Goal: Complete application form

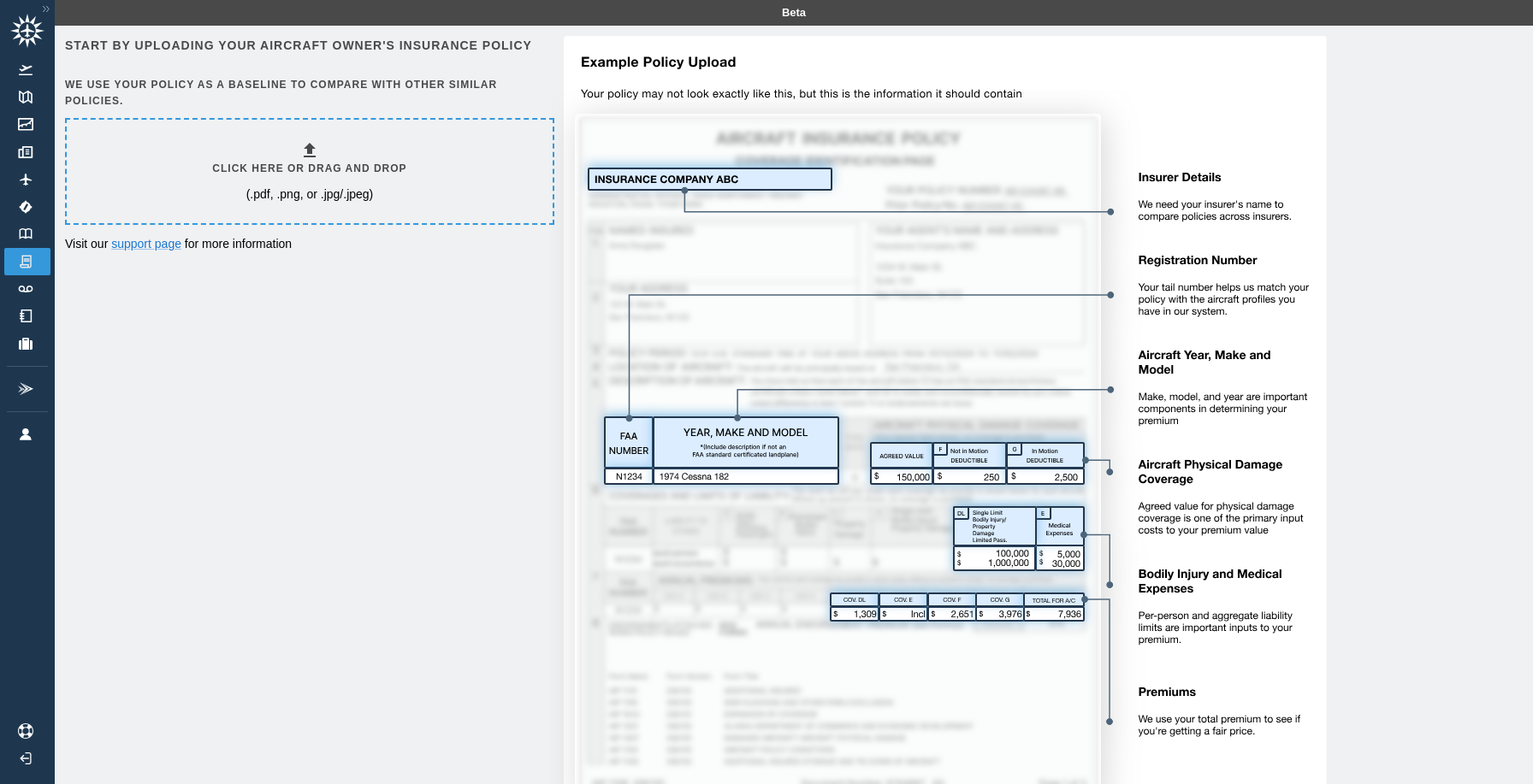
click at [304, 150] on icon at bounding box center [309, 150] width 20 height 20
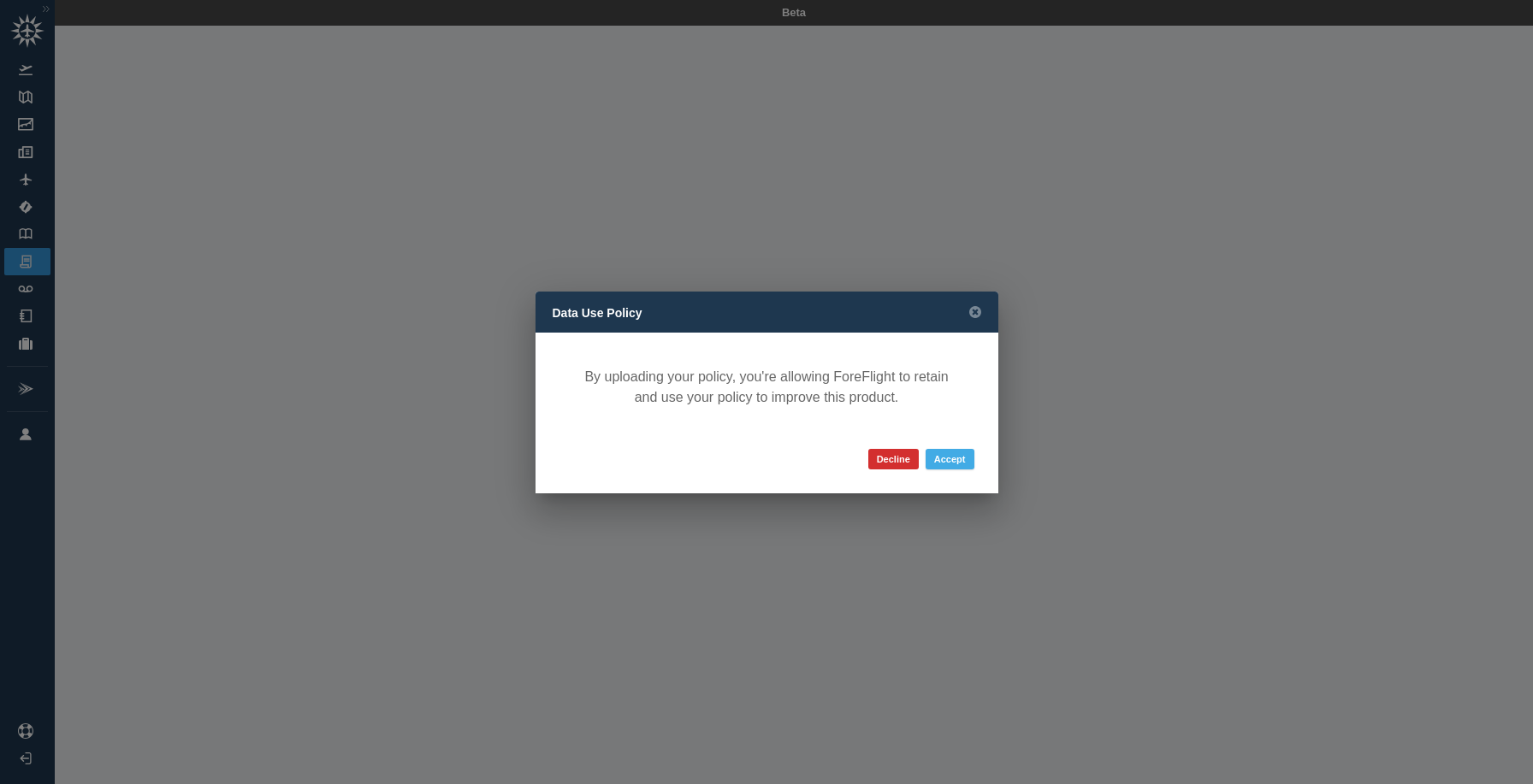
click at [963, 453] on button "Accept" at bounding box center [950, 459] width 49 height 20
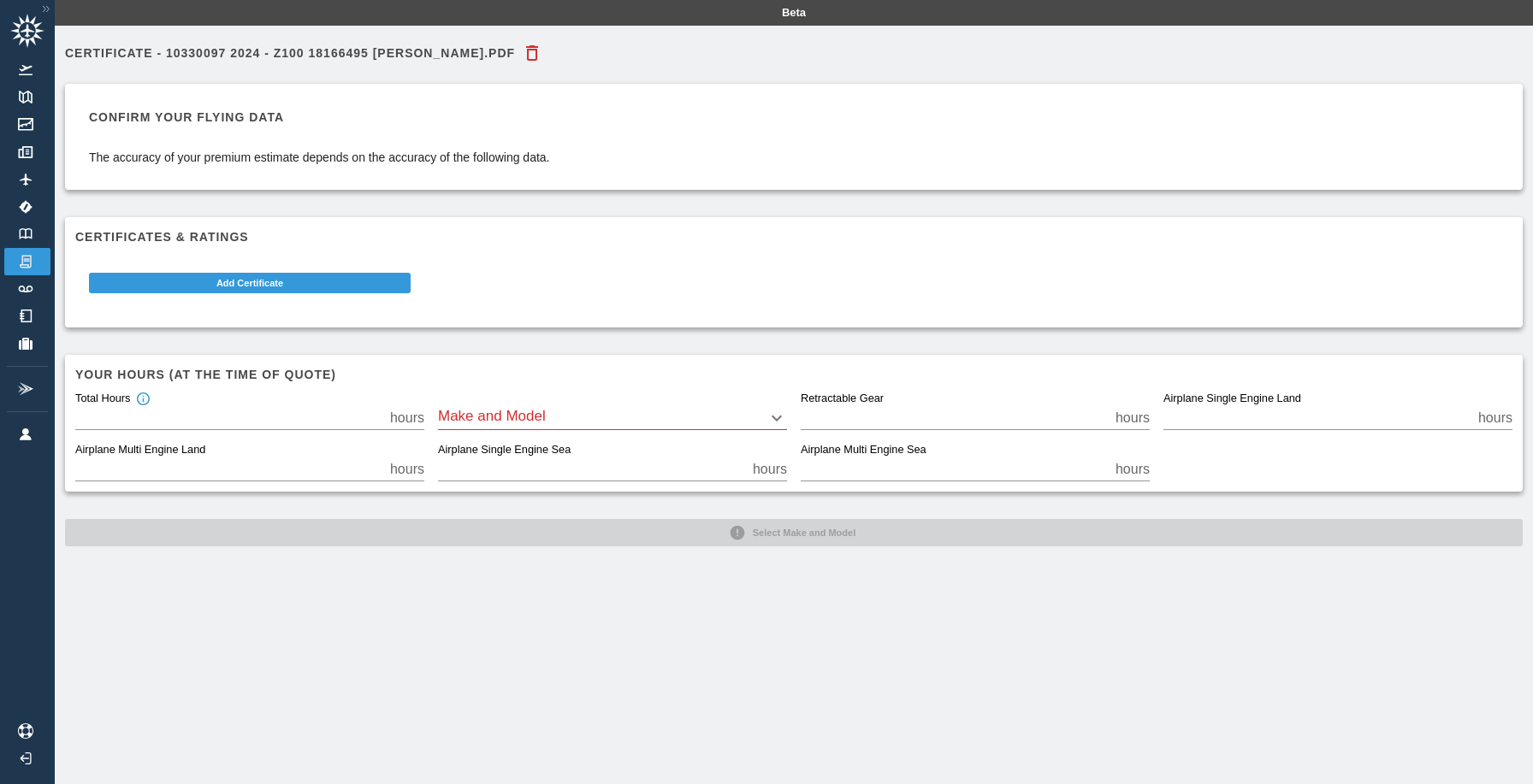
click at [538, 415] on body "Beta Certificate - 10330097 2024 - Z100 18166495 [PERSON_NAME].pdf Confirm your…" at bounding box center [766, 392] width 1533 height 784
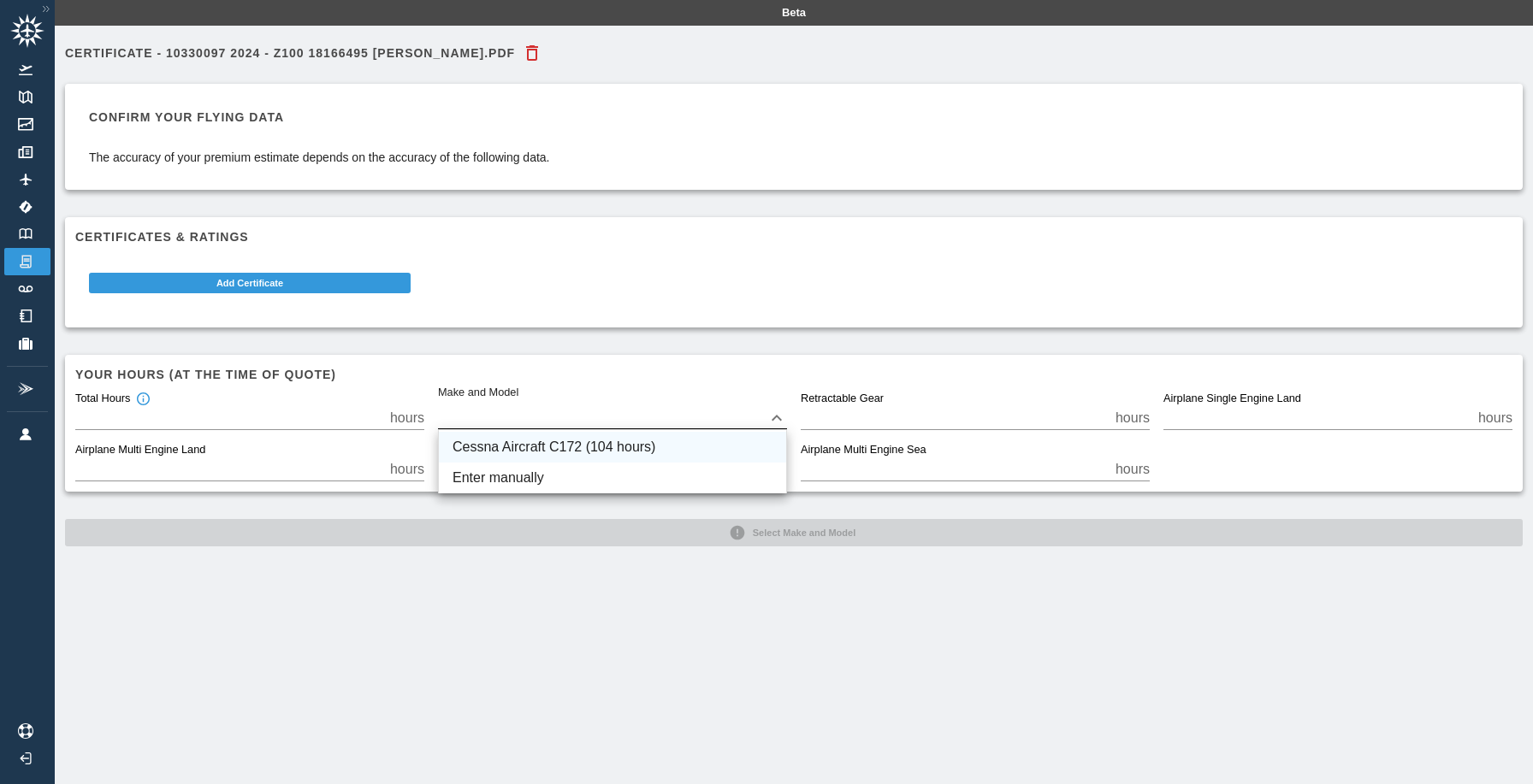
click at [549, 442] on li "Cessna Aircraft C172 (104 hours)" at bounding box center [612, 447] width 347 height 31
type input "****"
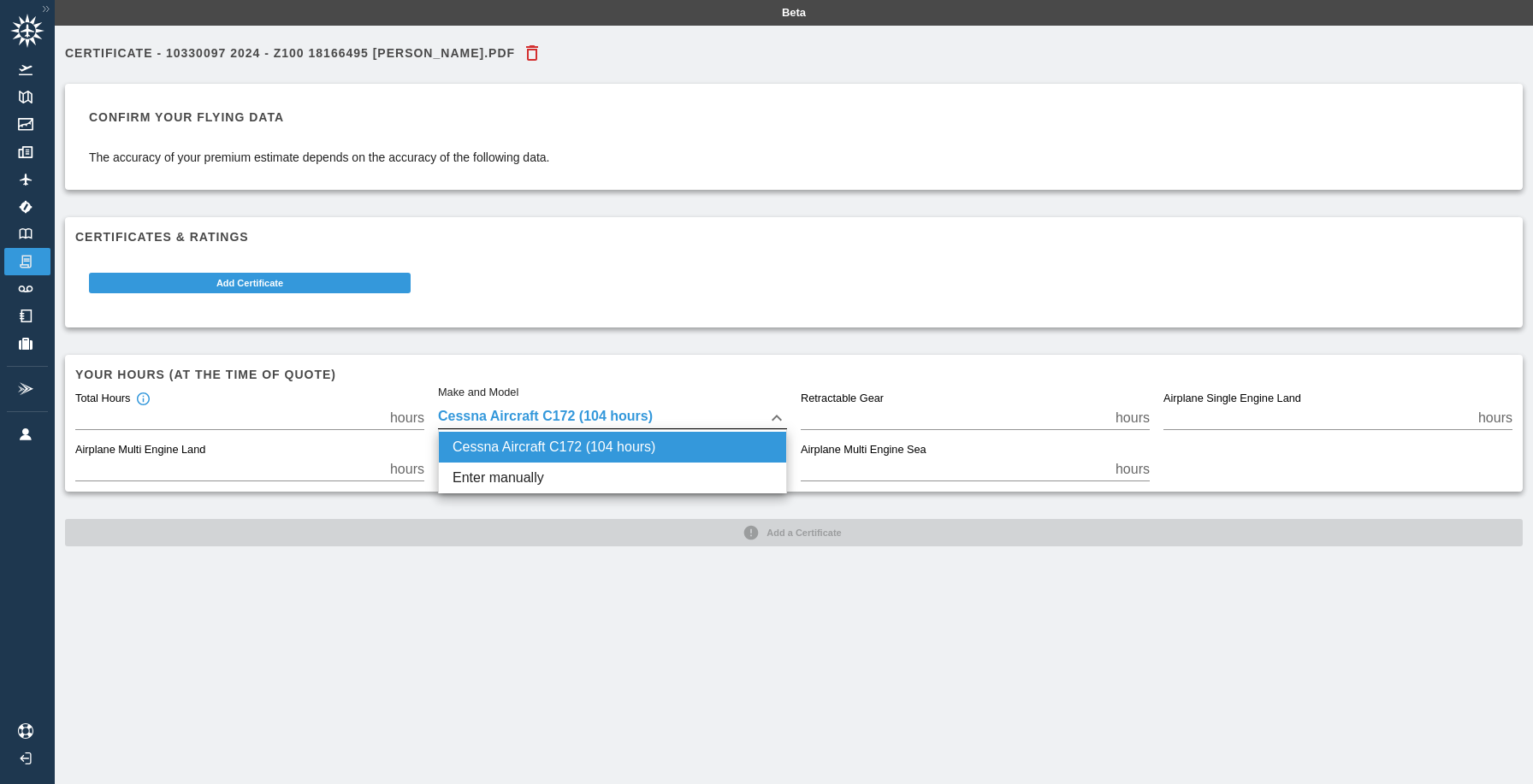
click at [548, 425] on body "Beta Certificate - 10330097 2024 - Z100 18166495 [PERSON_NAME].pdf Confirm your…" at bounding box center [766, 392] width 1533 height 784
click at [524, 471] on li "Enter manually" at bounding box center [612, 478] width 347 height 31
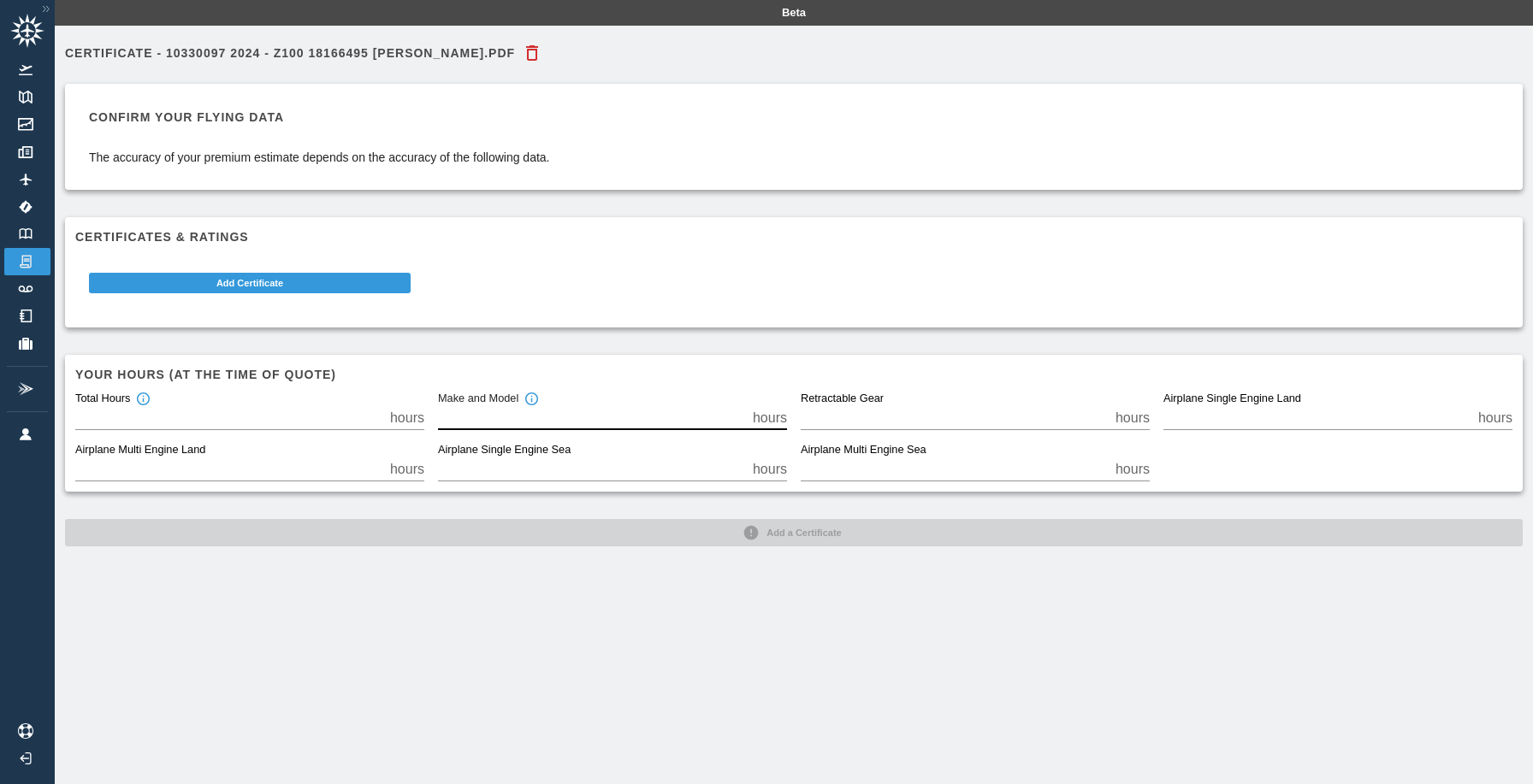
drag, startPoint x: 536, startPoint y: 410, endPoint x: 432, endPoint y: 410, distance: 104.0
click at [432, 410] on div "Make and Model *** hours" at bounding box center [605, 404] width 362 height 52
drag, startPoint x: 140, startPoint y: 412, endPoint x: 51, endPoint y: 412, distance: 89.0
click at [51, 412] on div "Beta Certificate - 10330097 2024 - Z100 18166495 [PERSON_NAME].pdf Confirm your…" at bounding box center [766, 392] width 1533 height 784
type input "*"
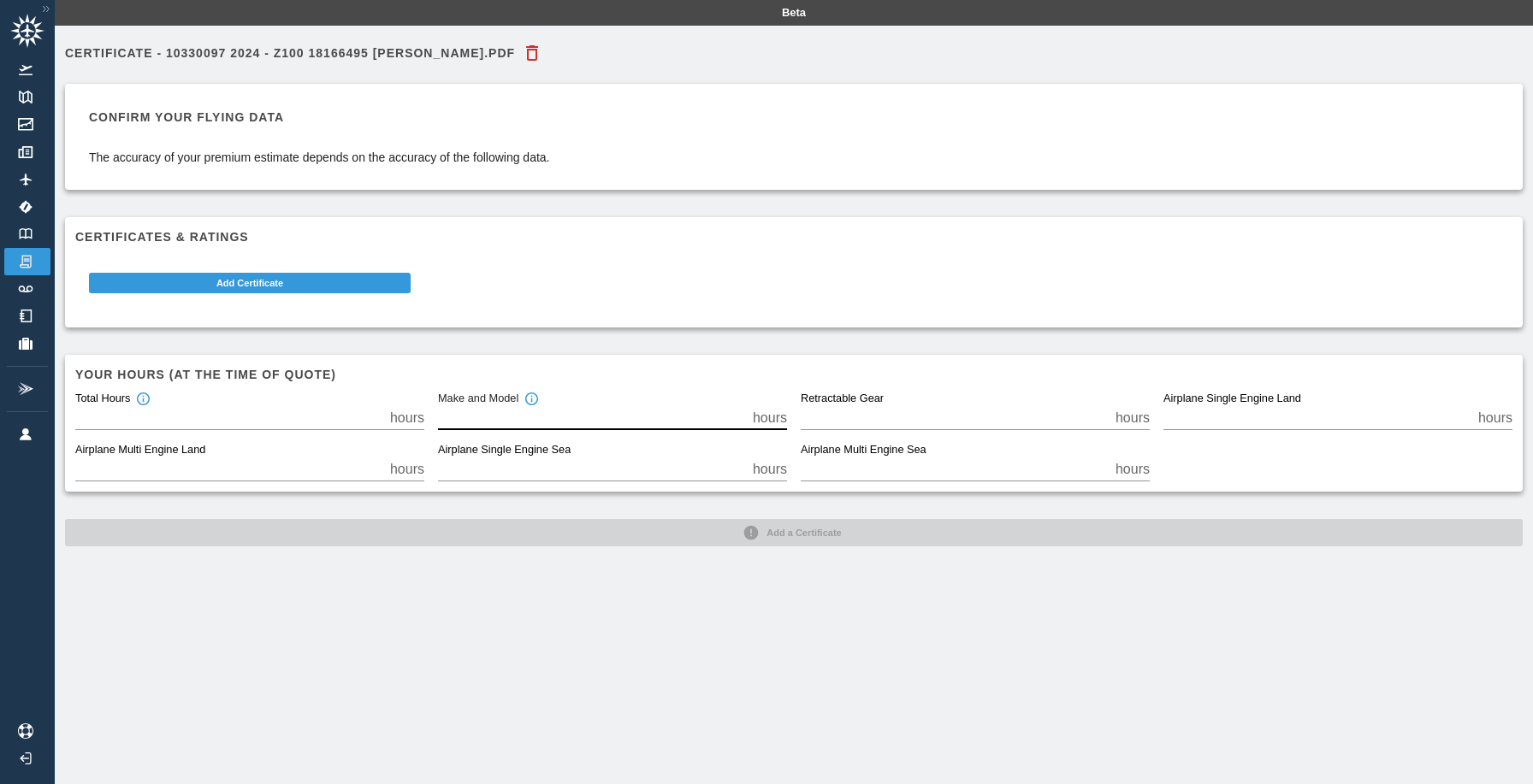
click at [497, 425] on input "***" at bounding box center [592, 418] width 308 height 24
drag, startPoint x: 493, startPoint y: 417, endPoint x: 417, endPoint y: 415, distance: 76.0
click at [417, 415] on div "Total Hours * hours Make and Model *** hours Retractable Gear * hours Airplane …" at bounding box center [786, 429] width 1451 height 102
type input "*"
click at [755, 549] on div "Certificate - 10330097 2024 - Z100 18166495 [PERSON_NAME].pdf Confirm your flyi…" at bounding box center [794, 418] width 1478 height 784
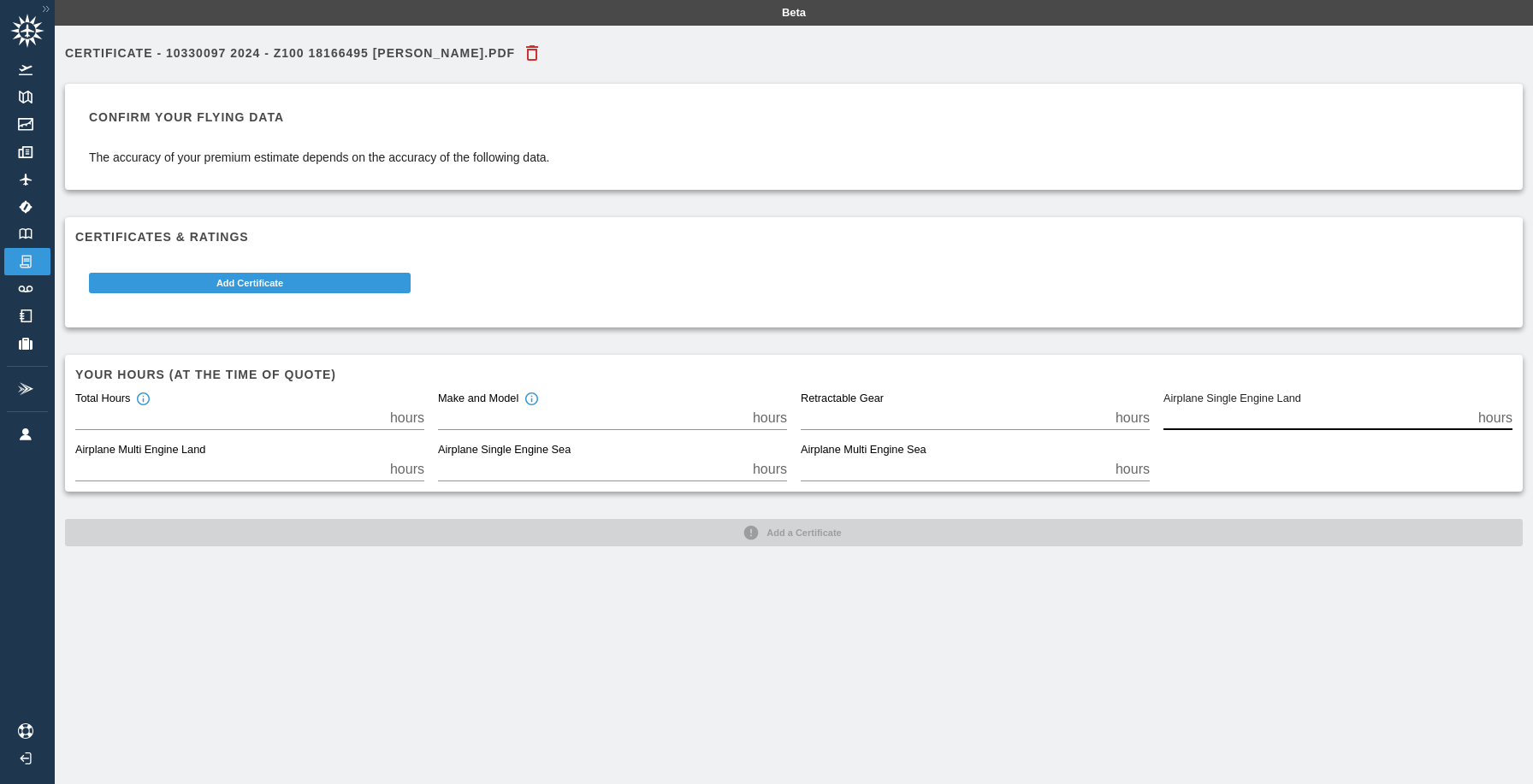
drag, startPoint x: 1207, startPoint y: 416, endPoint x: 1114, endPoint y: 415, distance: 93.0
click at [1114, 415] on div "Total Hours * hours Make and Model * hours Retractable Gear * hours Airplane Si…" at bounding box center [786, 429] width 1451 height 102
type input "*"
click at [1028, 680] on div "Certificate - 10330097 2024 - Z100 18166495 [PERSON_NAME].pdf Confirm your flyi…" at bounding box center [794, 418] width 1478 height 784
click at [418, 686] on div "Certificate - 10330097 2024 - Z100 18166495 [PERSON_NAME].pdf Confirm your flyi…" at bounding box center [794, 418] width 1478 height 784
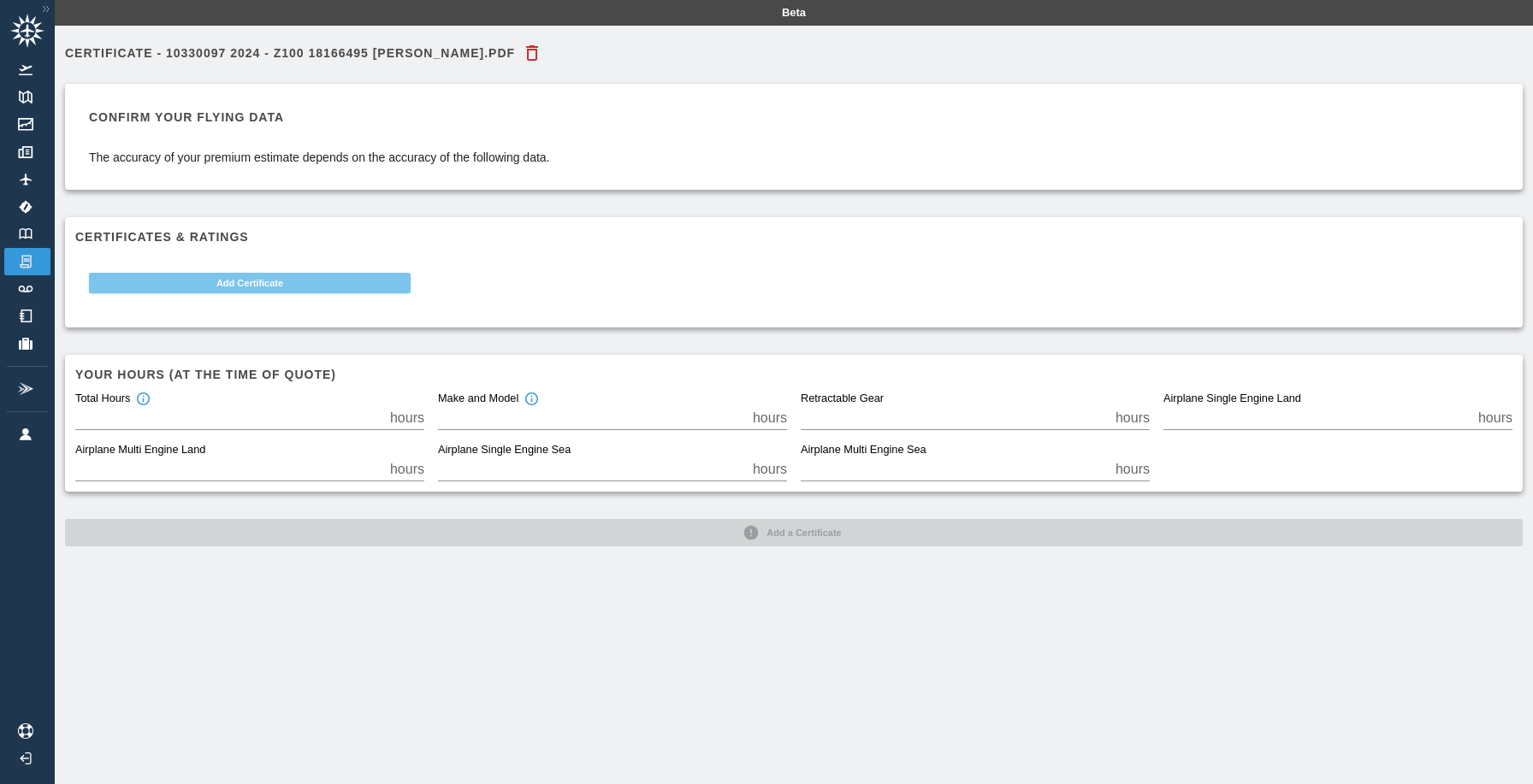
click at [252, 279] on button "Add Certificate" at bounding box center [250, 282] width 321 height 20
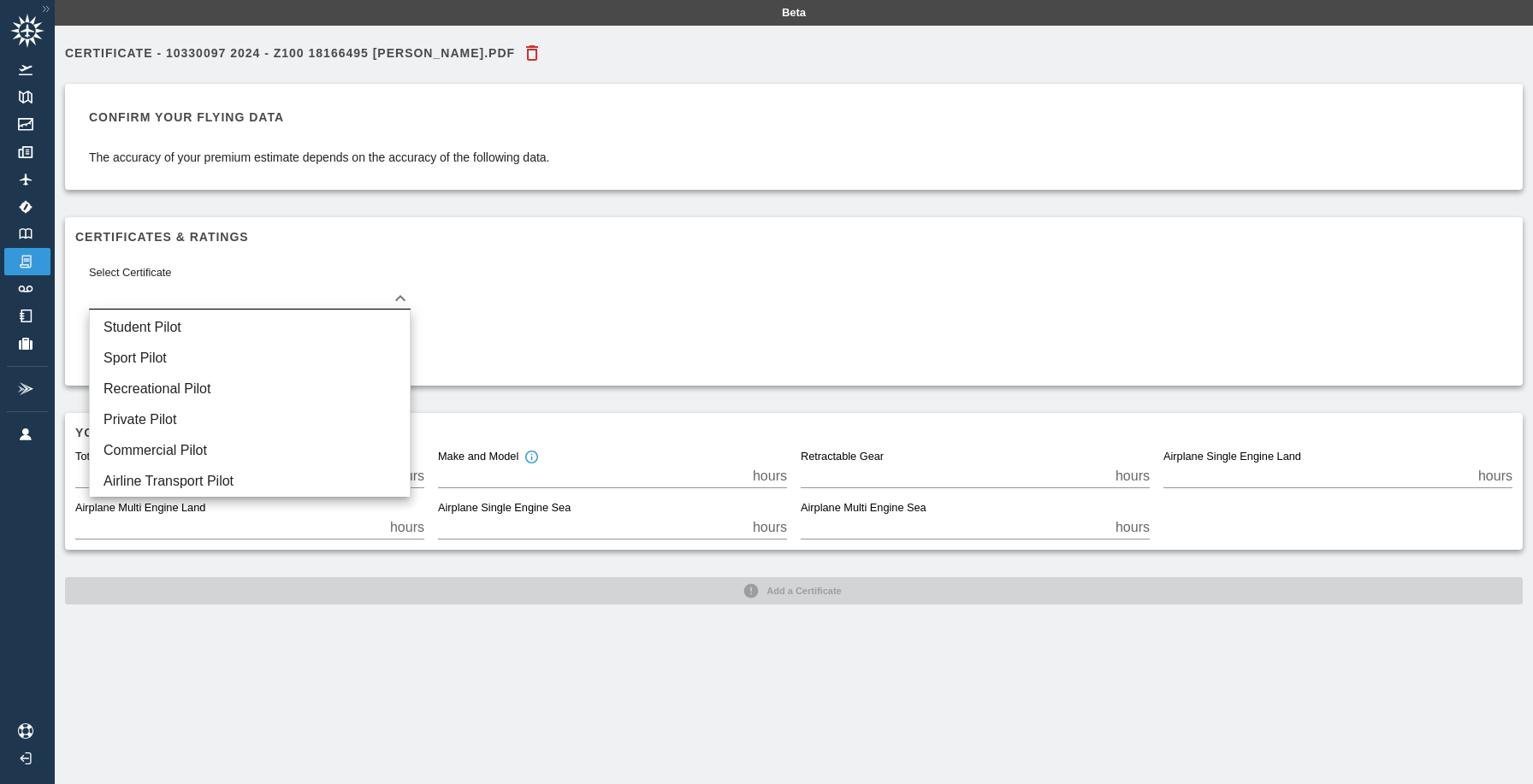
click at [231, 300] on body "Beta Certificate - 10330097 2024 - Z100 18166495 [PERSON_NAME].pdf Confirm your…" at bounding box center [766, 392] width 1533 height 784
click at [203, 321] on li "Student Pilot" at bounding box center [250, 328] width 320 height 31
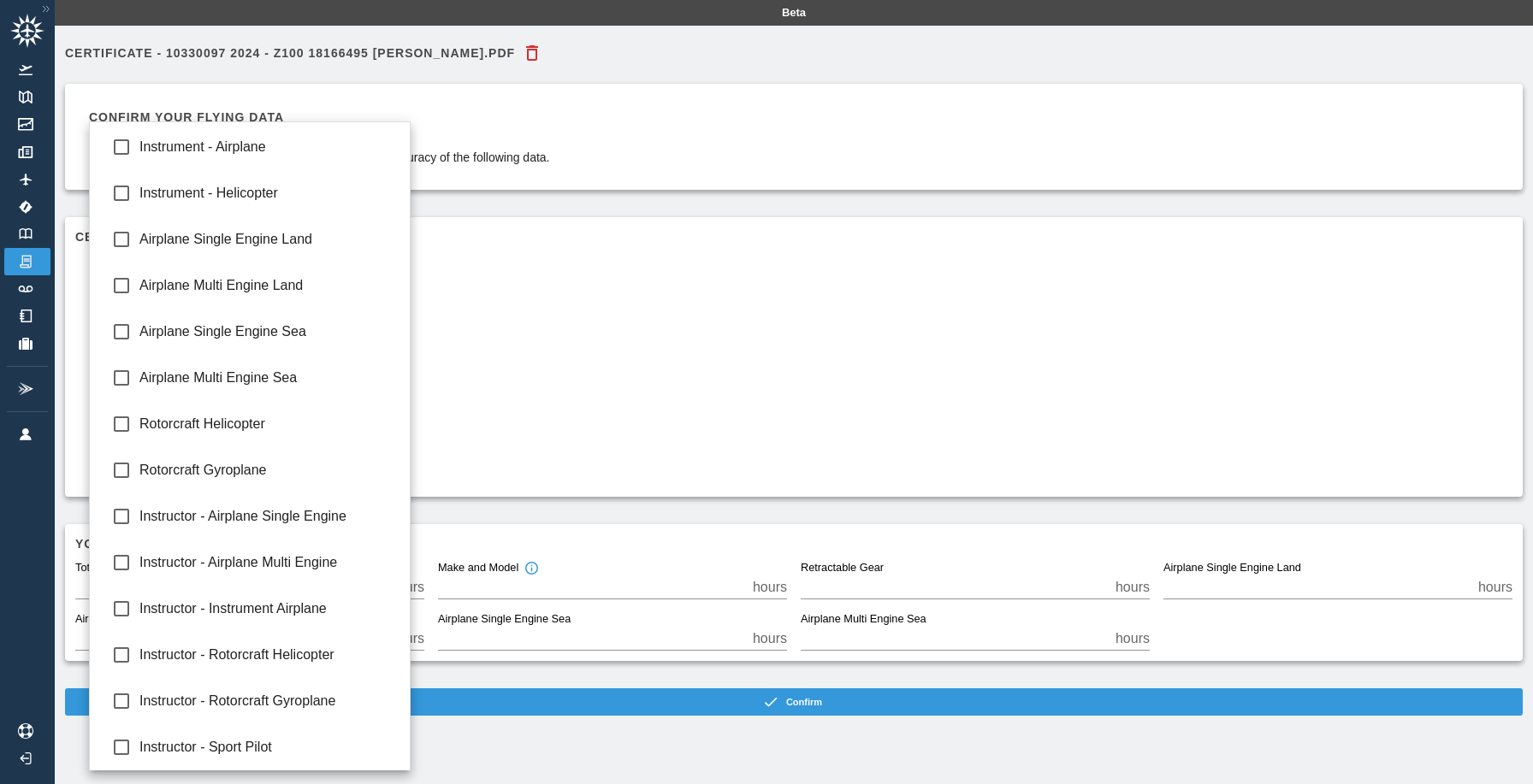
click at [315, 341] on body "Beta Certificate - 10330097 2024 - Z100 18166495 [PERSON_NAME].pdf Confirm your…" at bounding box center [766, 392] width 1533 height 784
click at [751, 349] on div at bounding box center [766, 392] width 1533 height 784
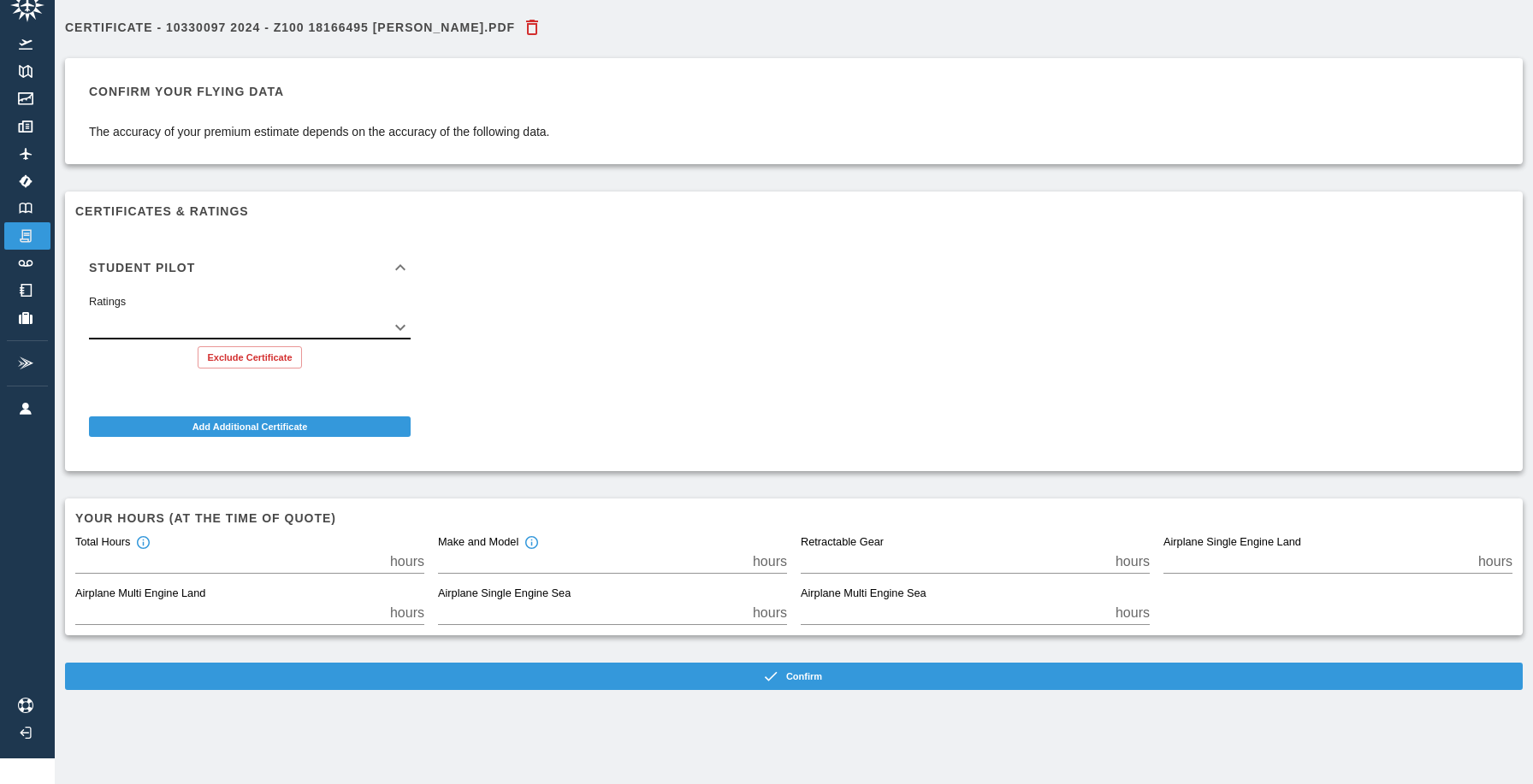
scroll to position [26, 0]
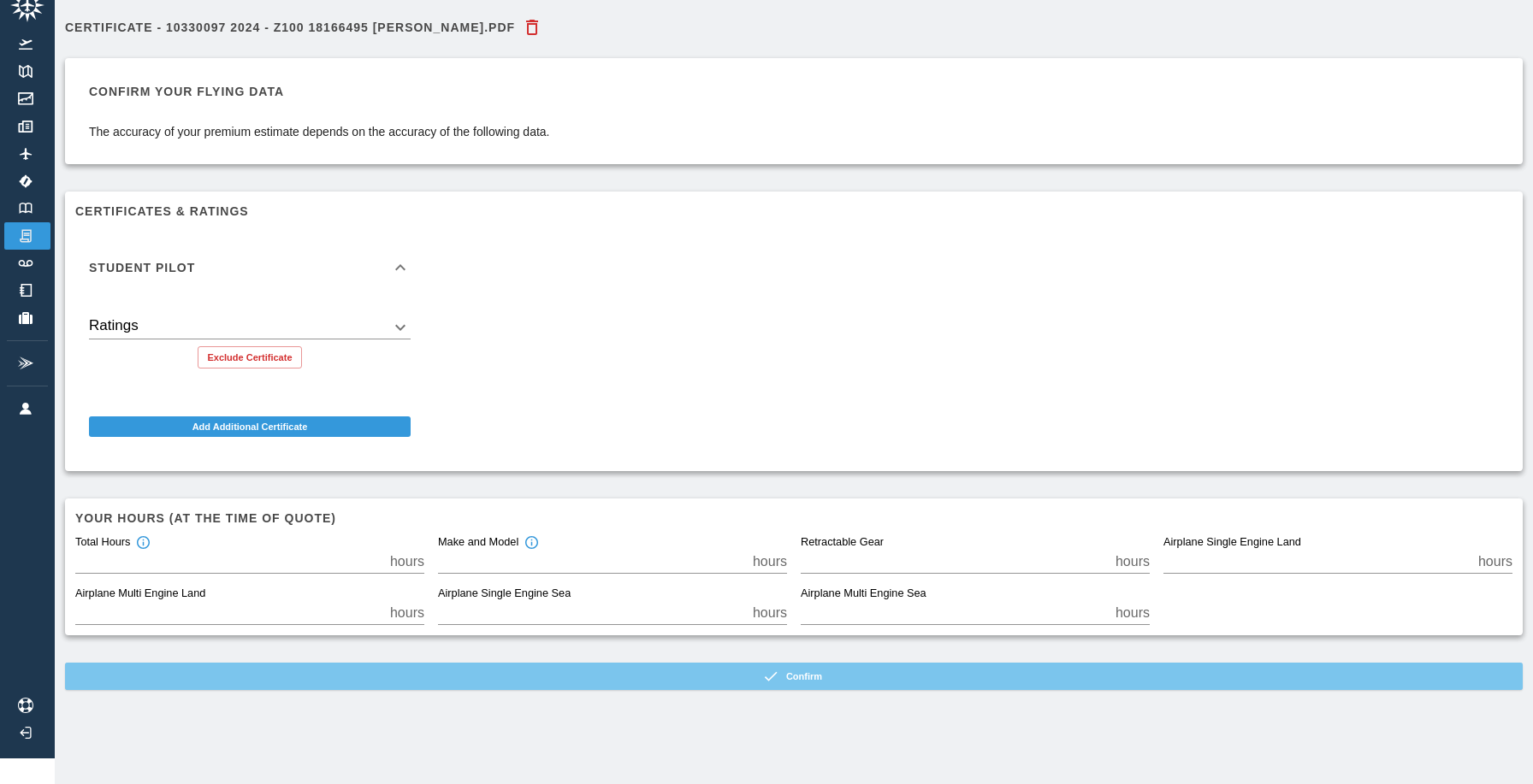
click at [662, 674] on button "Confirm" at bounding box center [794, 676] width 1457 height 28
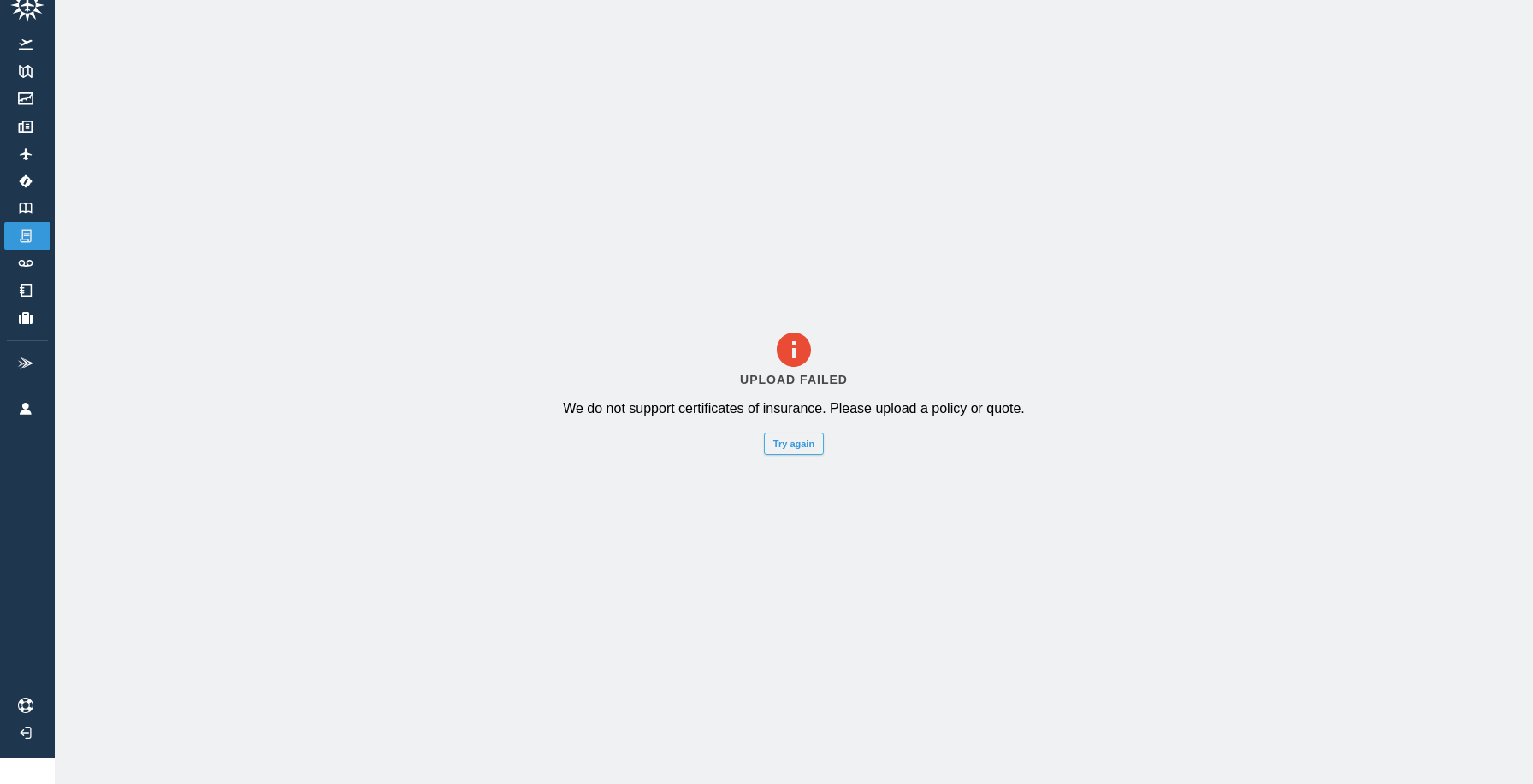
click at [793, 446] on button "Try again" at bounding box center [794, 444] width 60 height 22
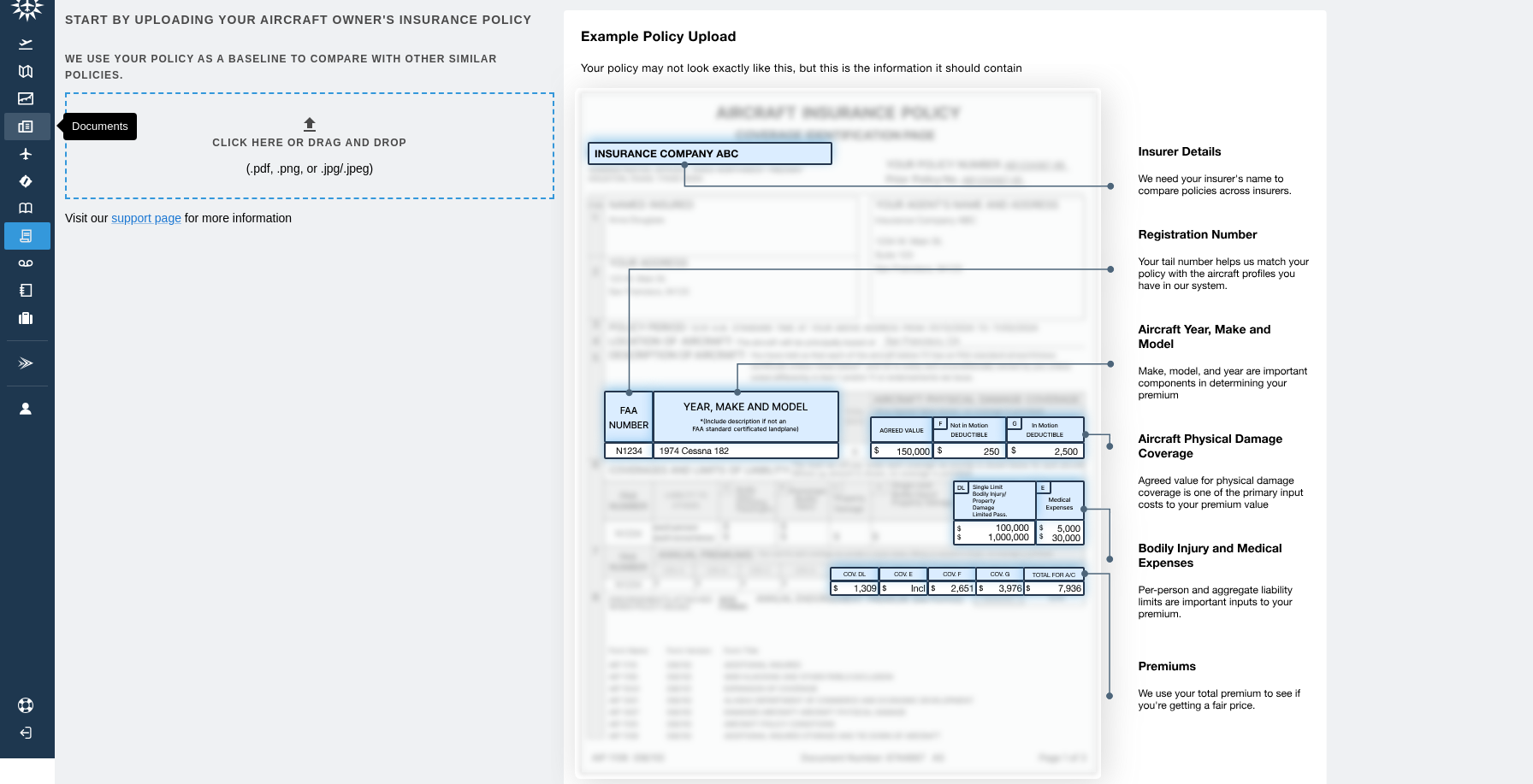
click at [24, 133] on link "Documents" at bounding box center [27, 126] width 46 height 28
